Goal: Transaction & Acquisition: Purchase product/service

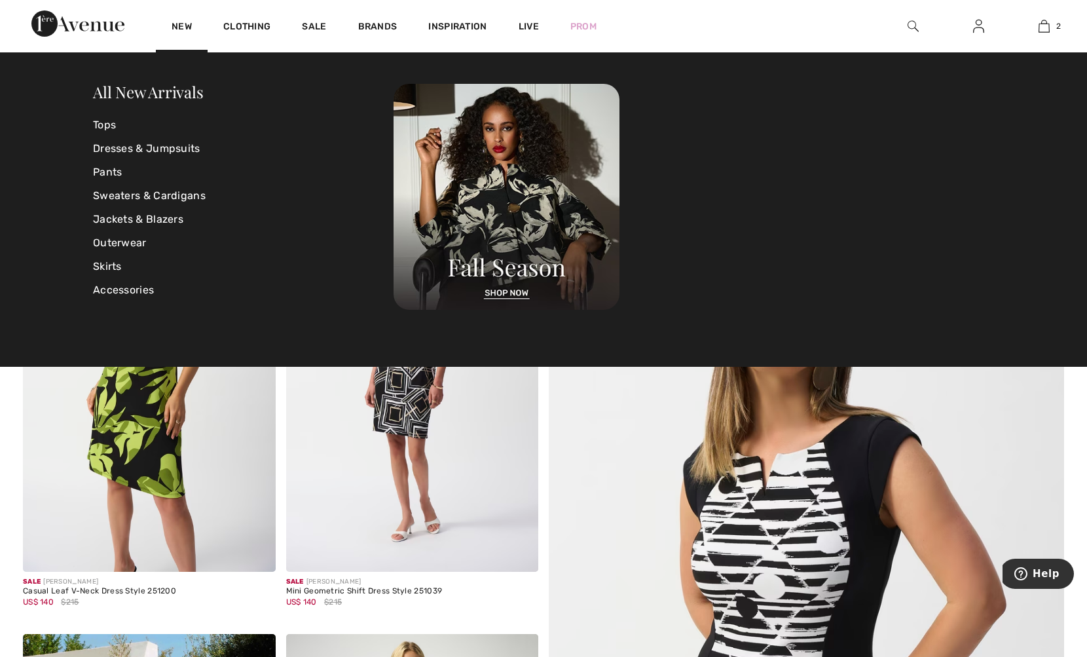
click at [92, 32] on img at bounding box center [77, 23] width 93 height 26
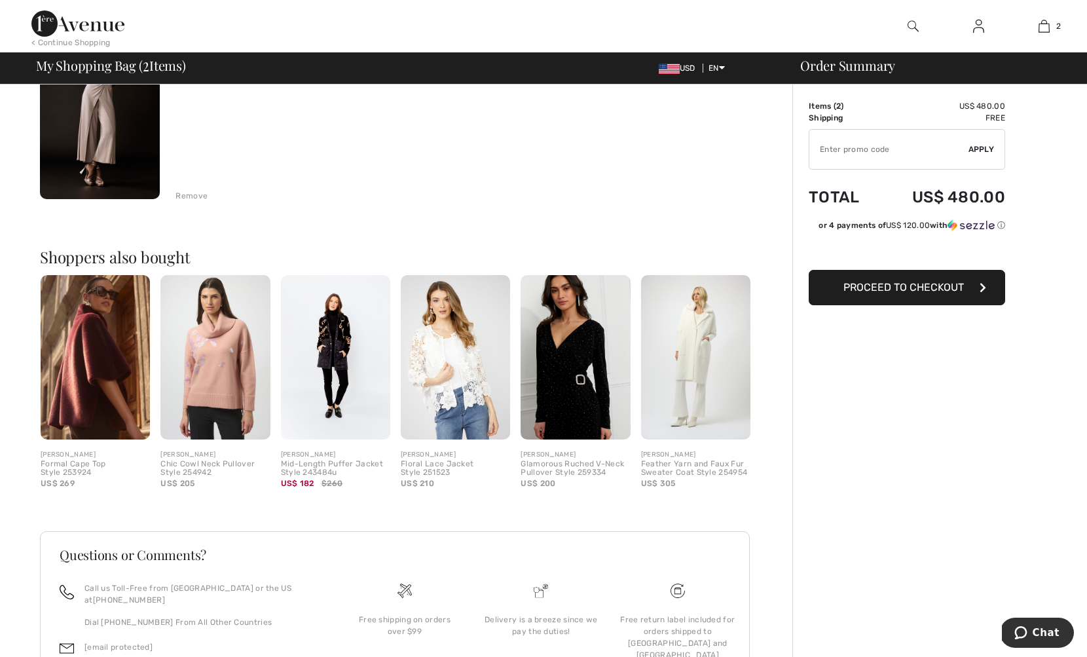
click at [225, 399] on img at bounding box center [214, 357] width 109 height 164
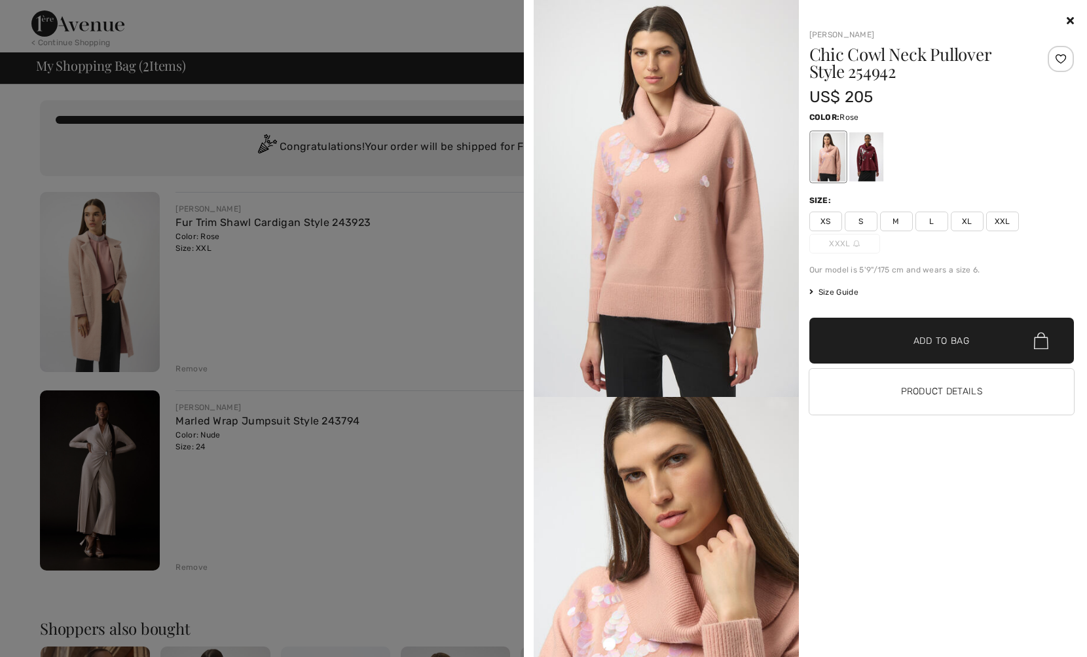
click at [1070, 20] on icon at bounding box center [1069, 20] width 7 height 10
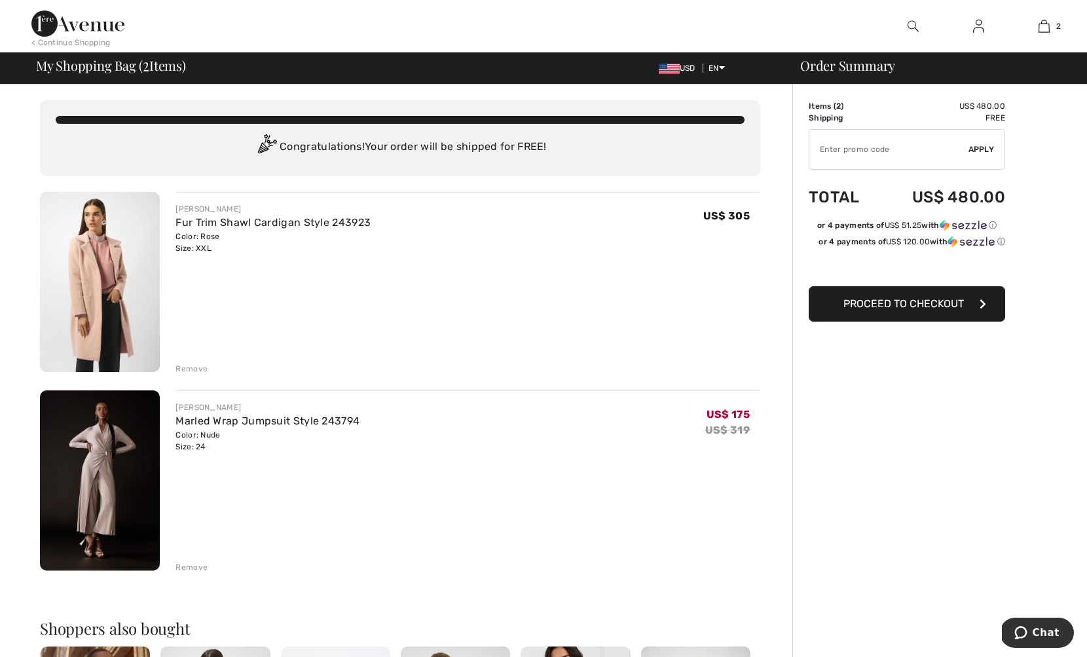
scroll to position [3, 0]
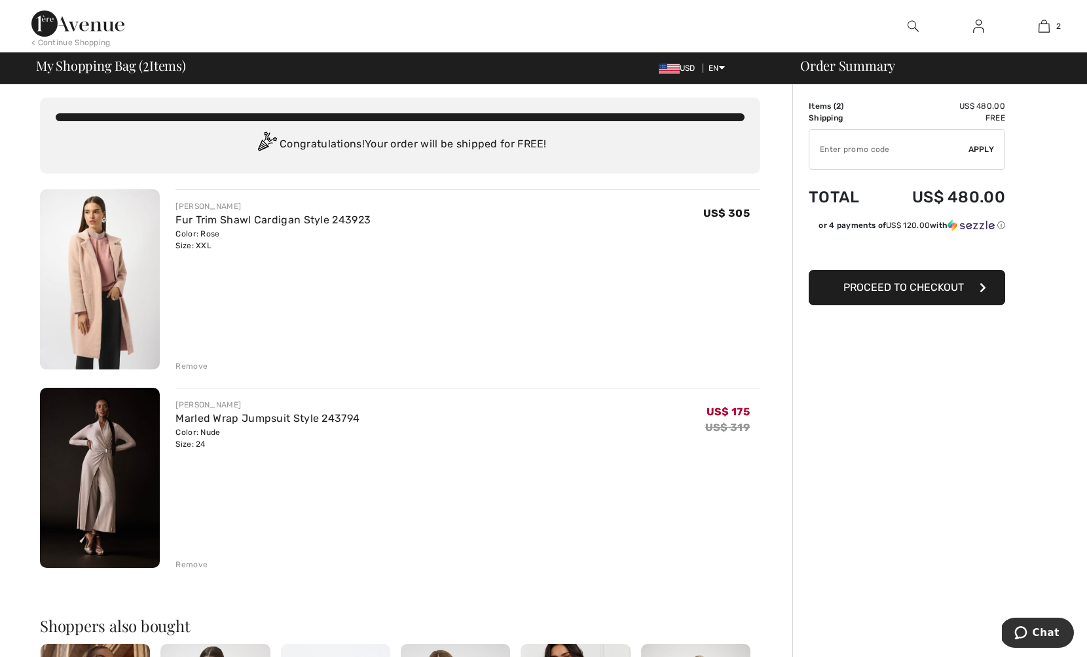
click at [102, 489] on img at bounding box center [100, 478] width 120 height 180
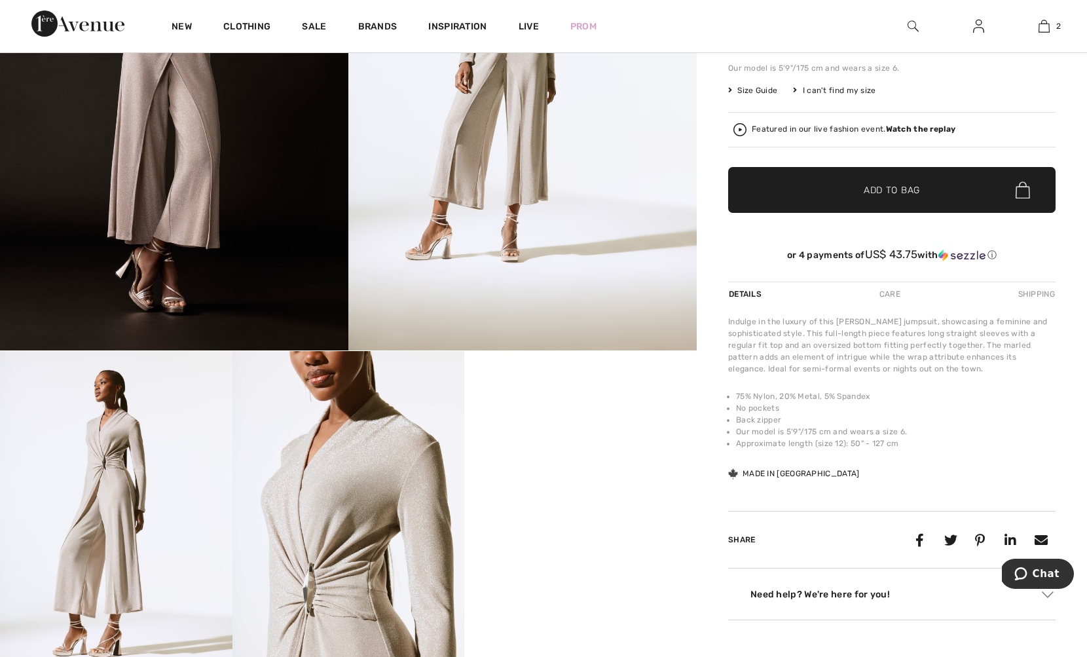
scroll to position [348, 0]
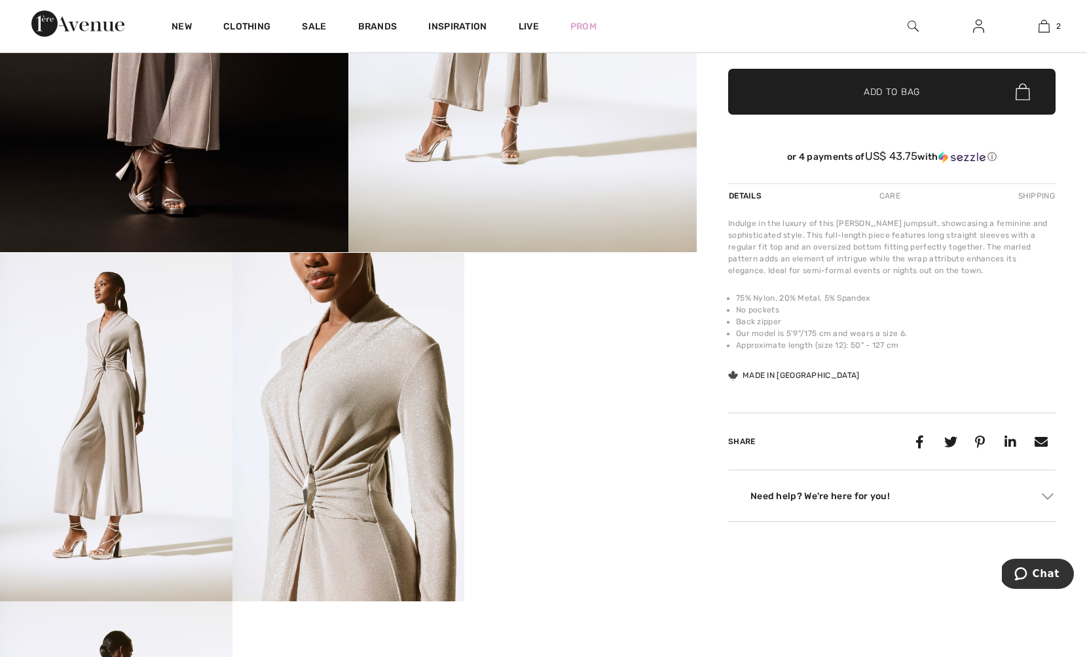
click at [314, 459] on img at bounding box center [348, 427] width 232 height 348
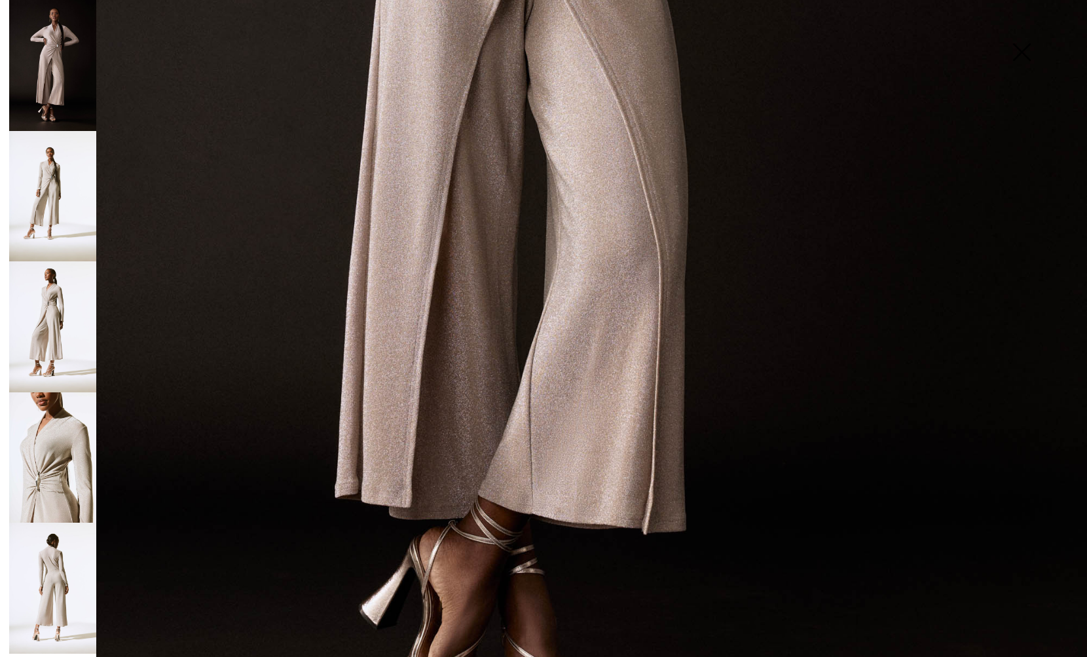
scroll to position [786, 0]
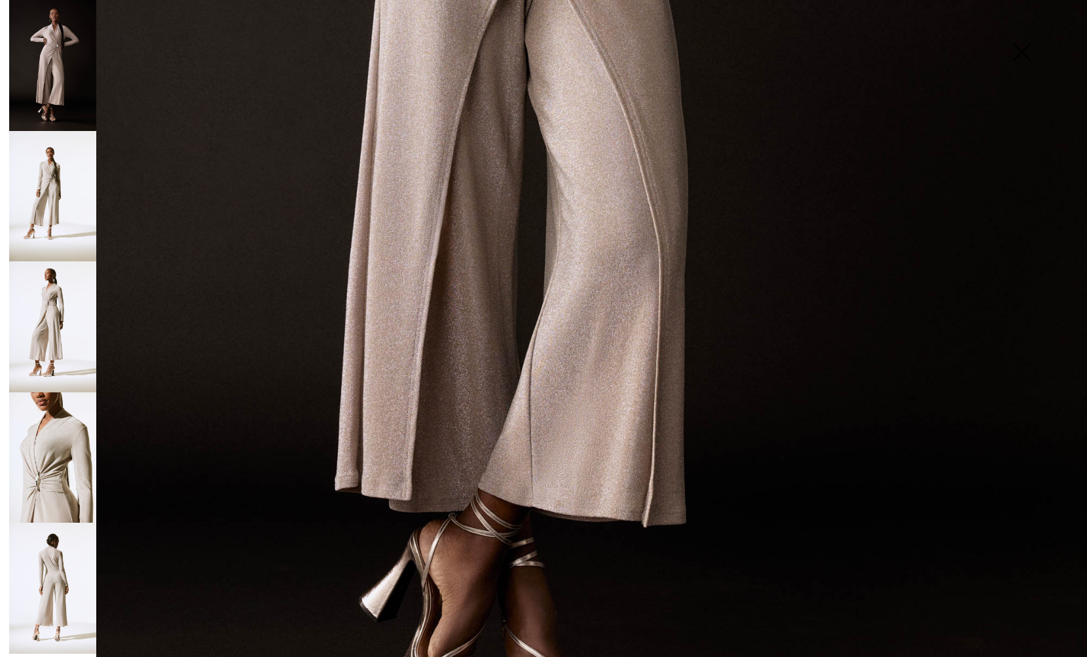
click at [69, 568] on img at bounding box center [52, 587] width 87 height 131
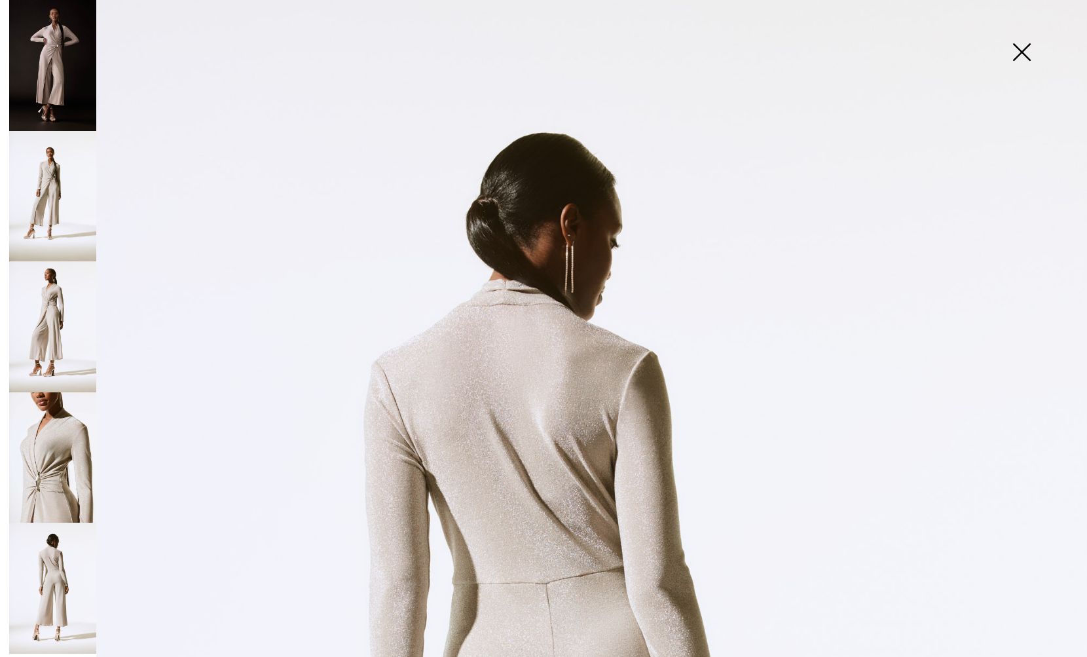
scroll to position [1, 0]
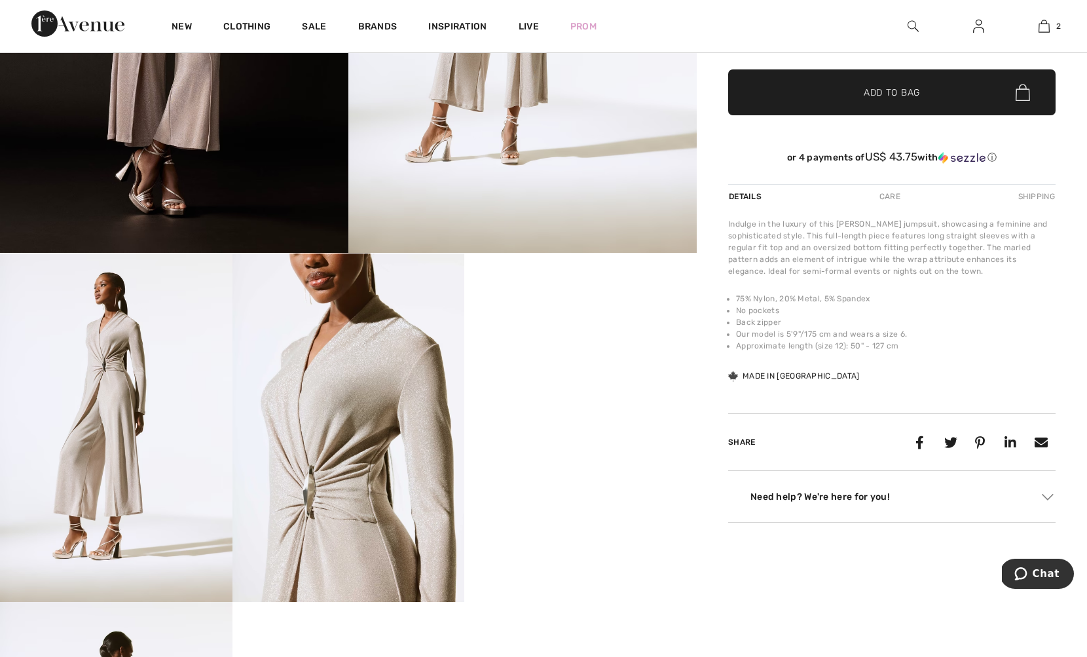
click at [105, 427] on img at bounding box center [116, 427] width 232 height 348
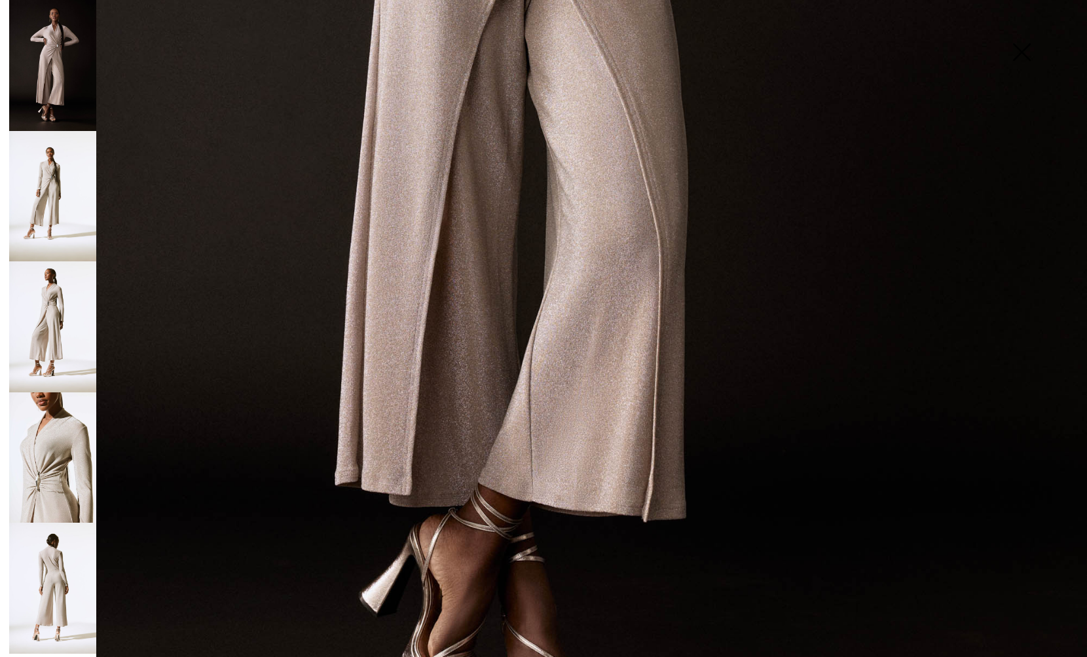
scroll to position [973, 0]
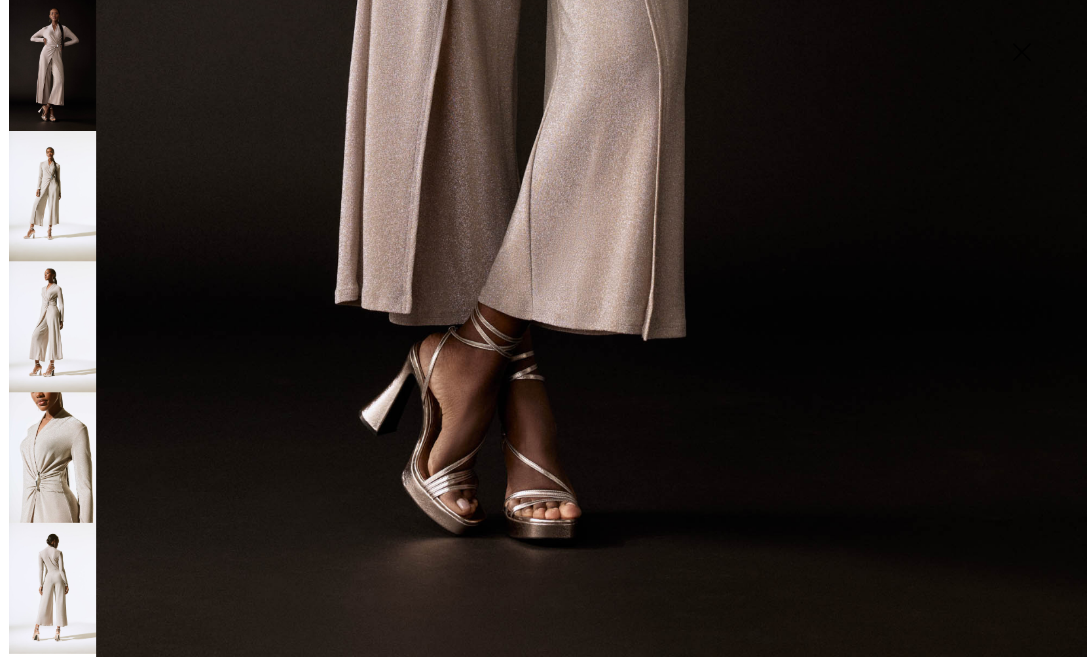
click at [34, 580] on img at bounding box center [52, 587] width 87 height 131
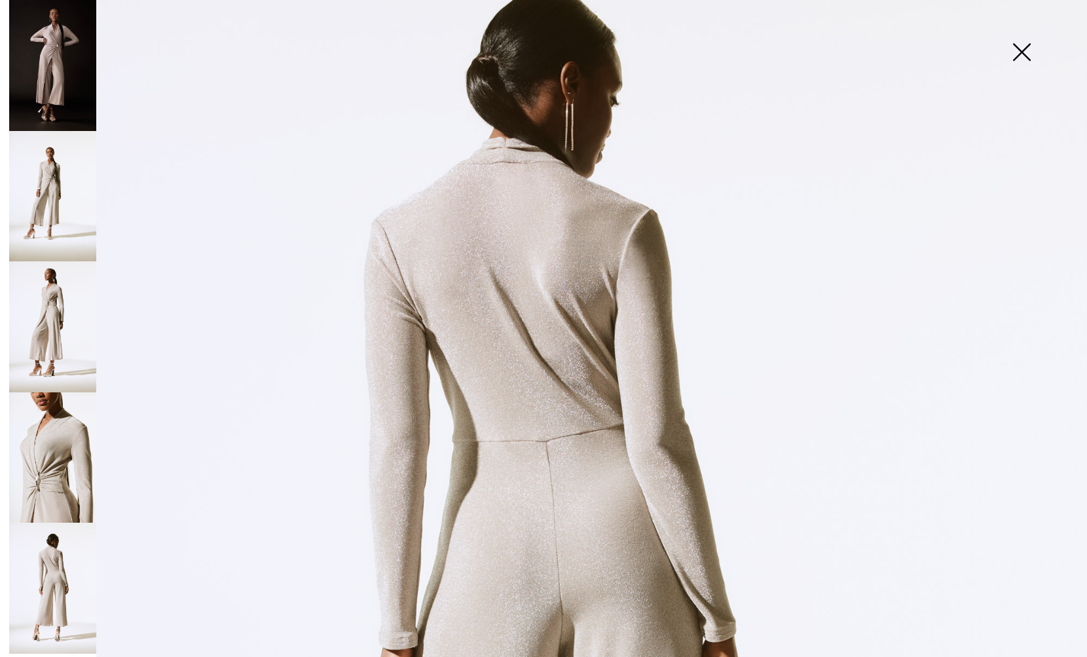
scroll to position [149, 0]
click at [43, 327] on img at bounding box center [52, 326] width 87 height 131
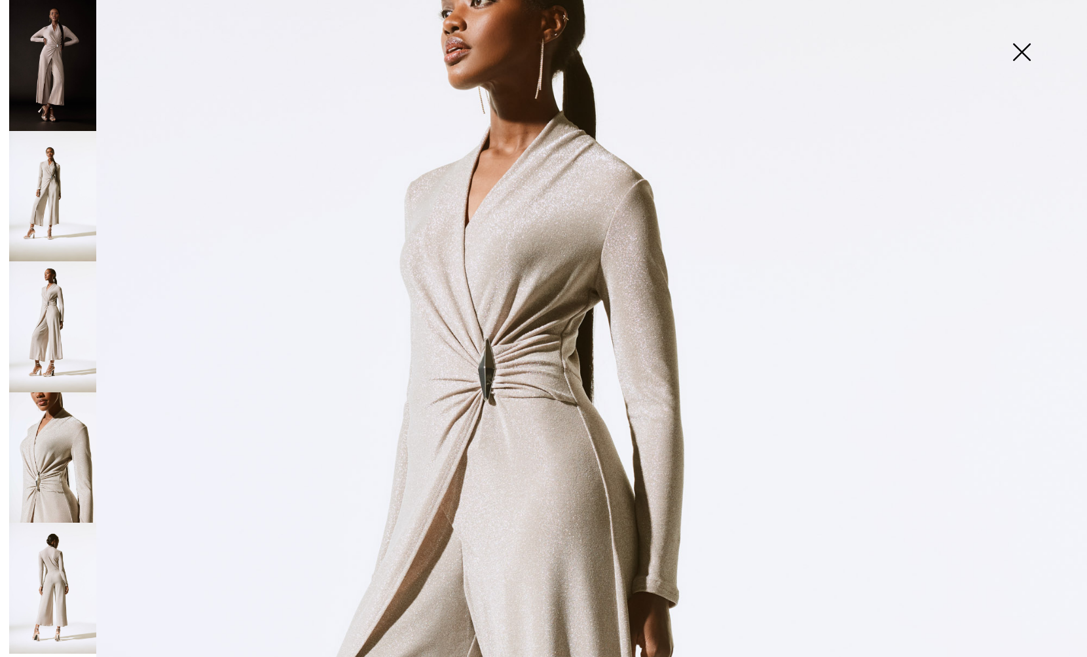
click at [58, 585] on img at bounding box center [52, 587] width 87 height 131
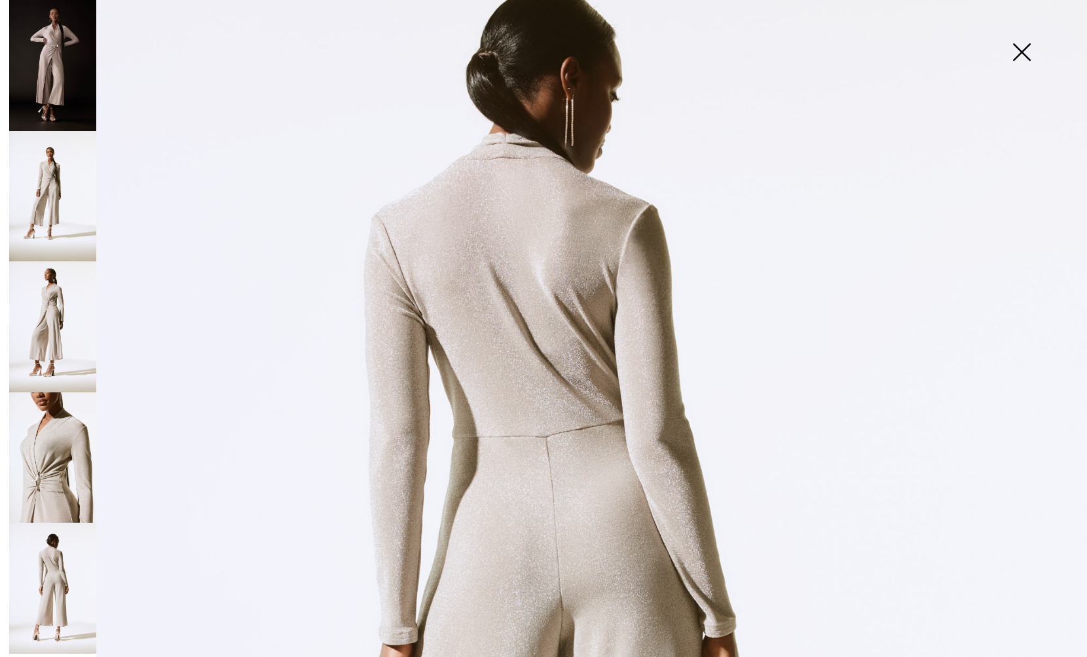
scroll to position [132, 0]
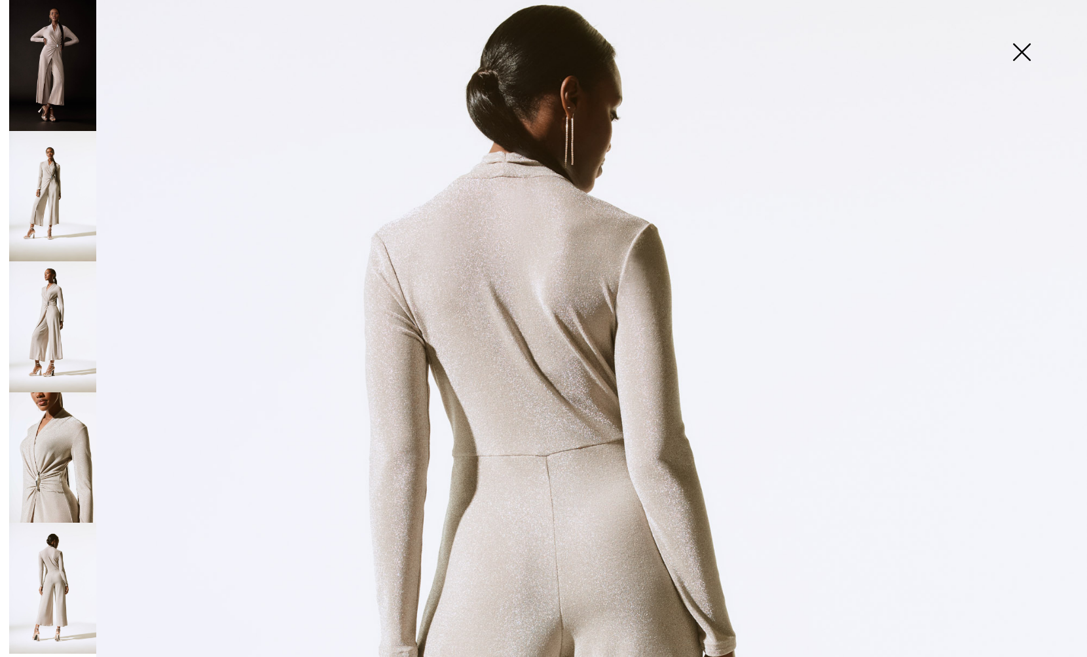
click at [43, 112] on img at bounding box center [52, 65] width 87 height 131
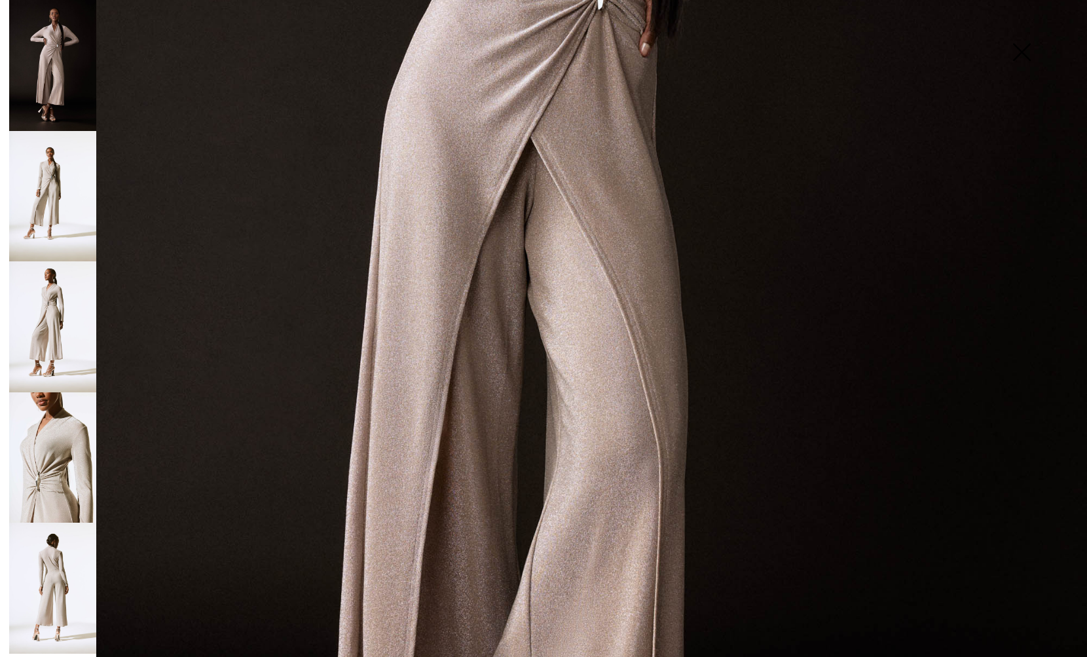
scroll to position [579, 0]
click at [36, 479] on img at bounding box center [52, 457] width 87 height 131
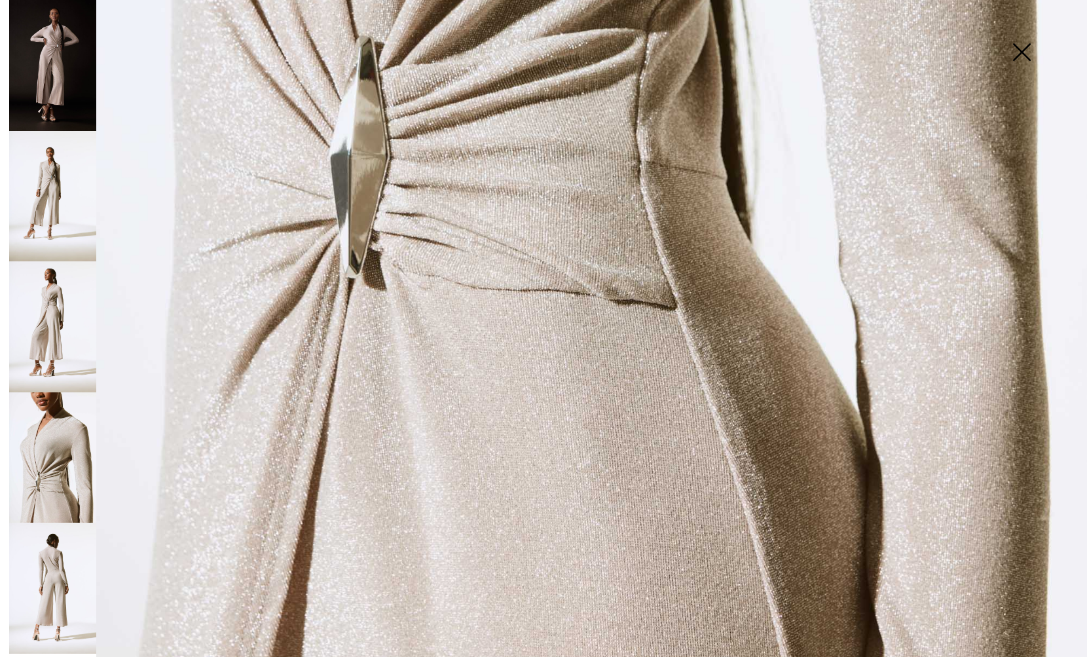
scroll to position [973, 0]
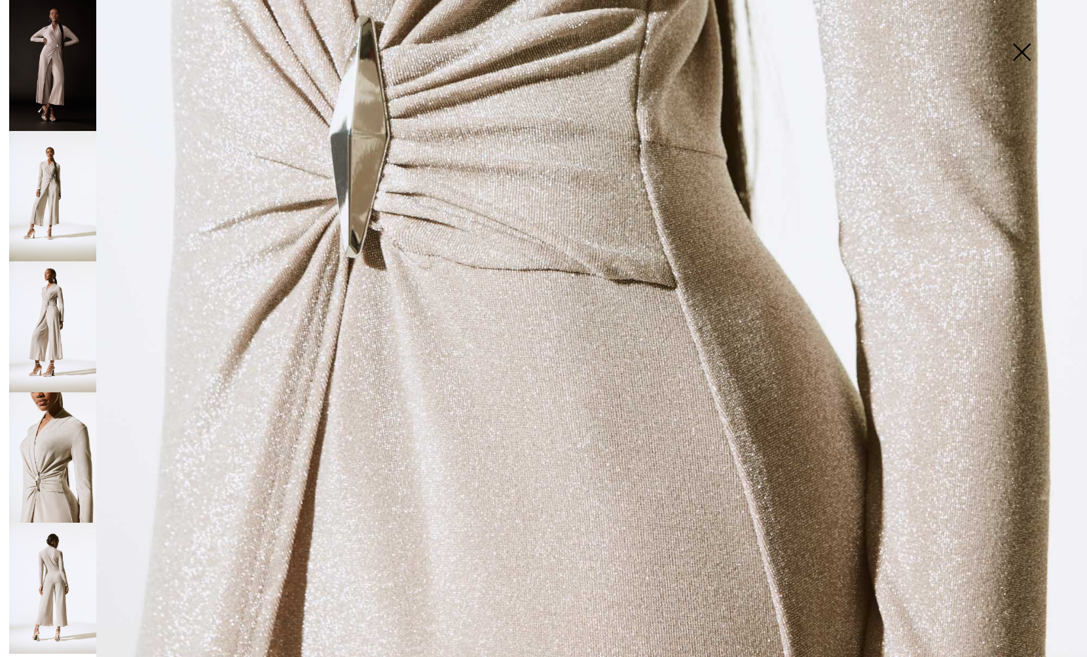
click at [58, 564] on img at bounding box center [52, 587] width 87 height 131
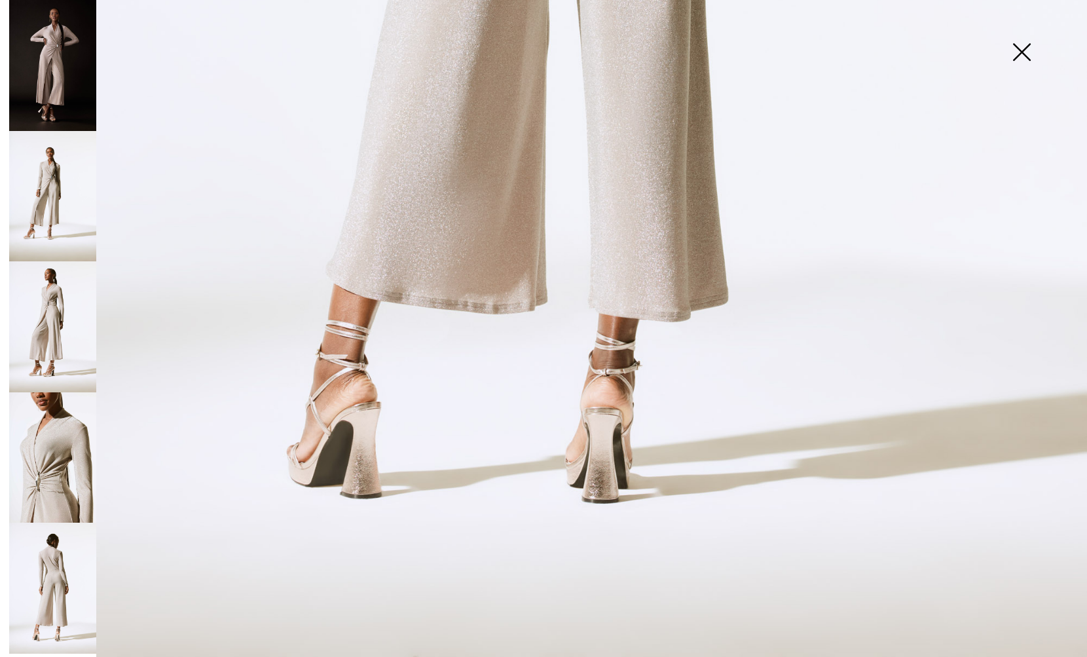
click at [1021, 55] on img at bounding box center [1020, 53] width 65 height 67
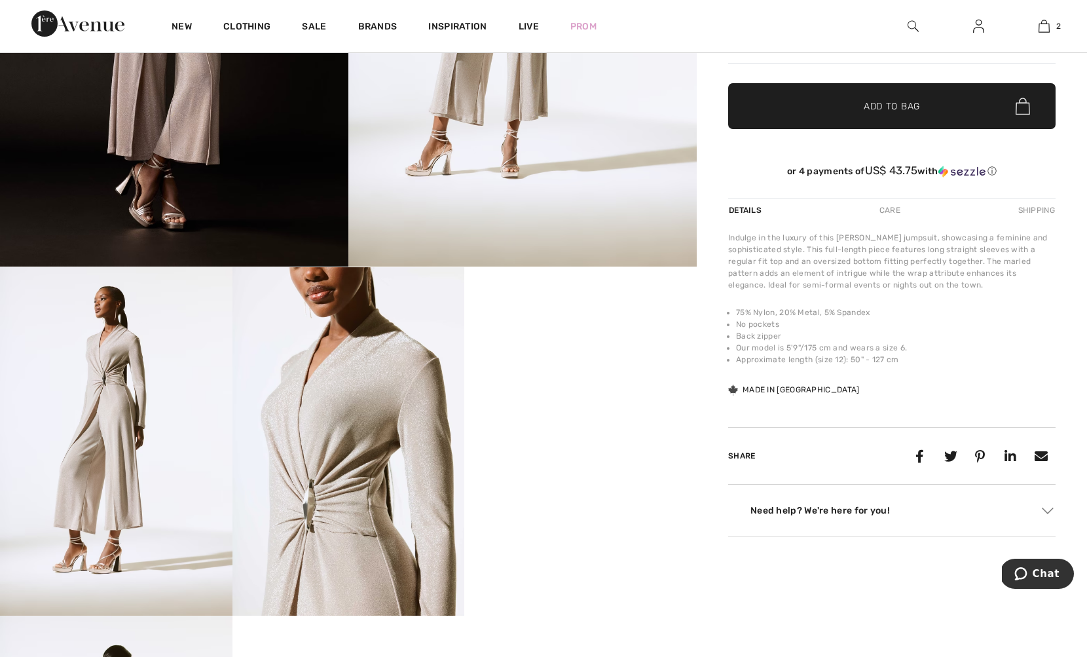
scroll to position [333, 0]
